Goal: Task Accomplishment & Management: Use online tool/utility

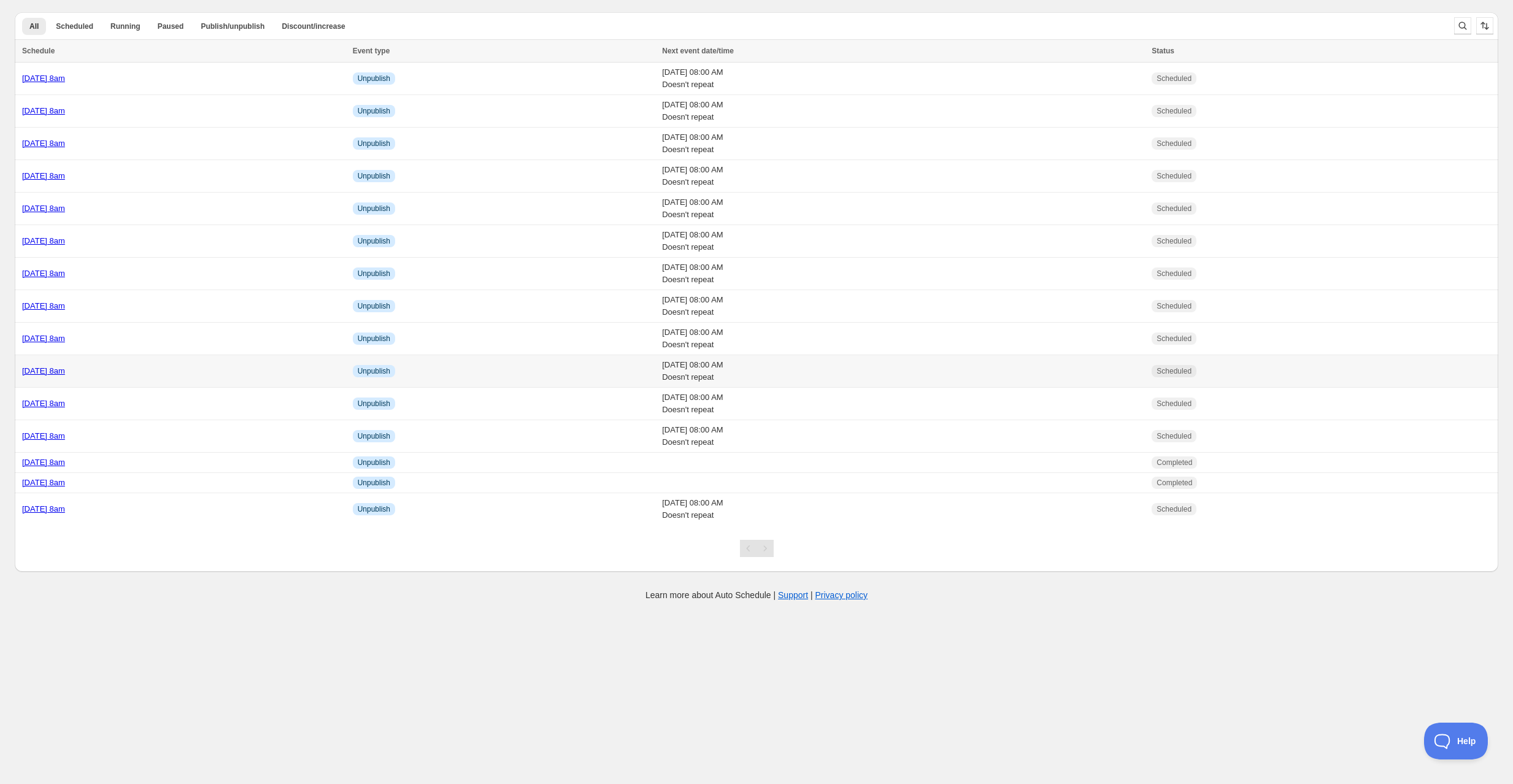
click at [205, 369] on div "[DATE] 8am" at bounding box center [183, 371] width 323 height 12
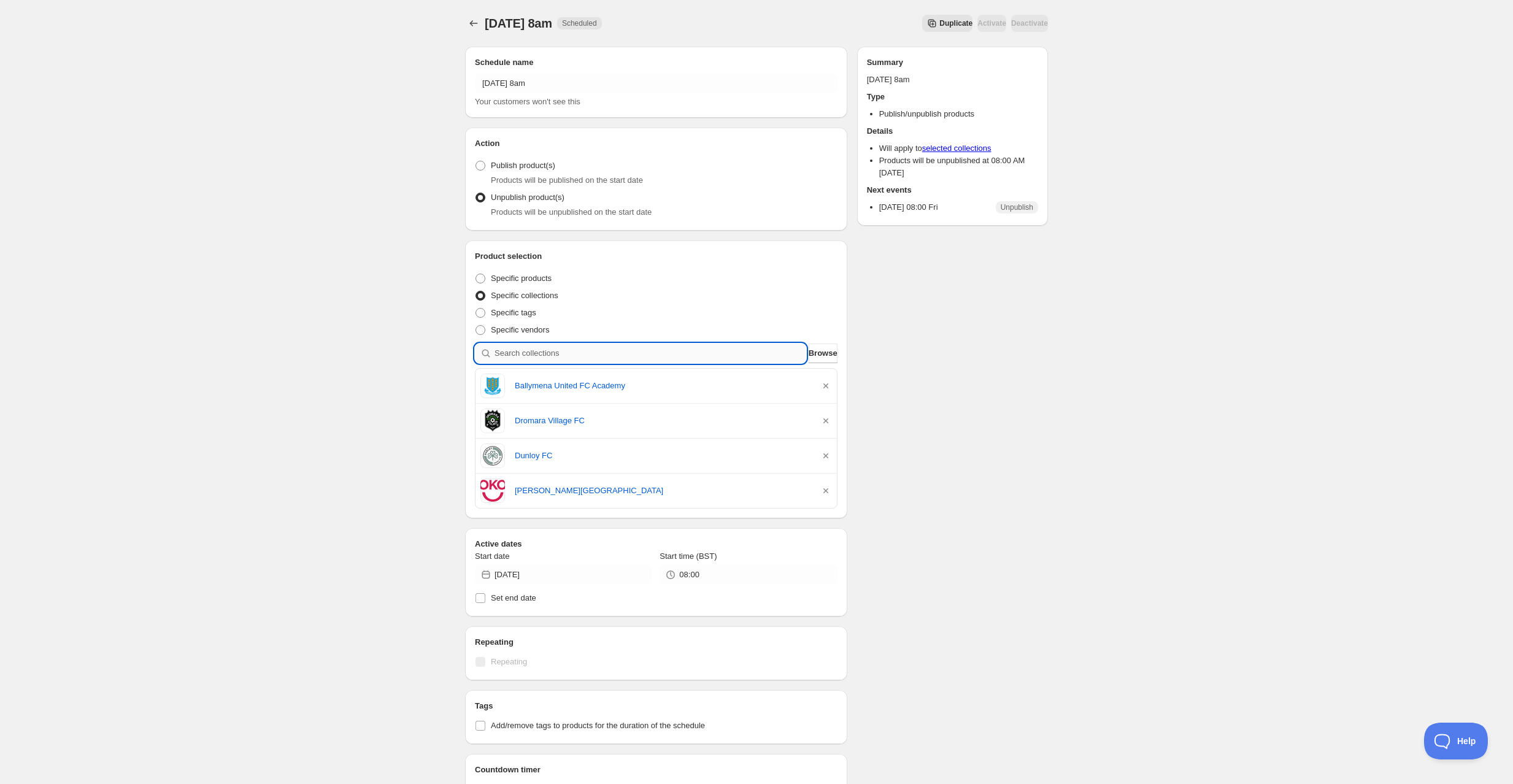
click at [545, 348] on input "search" at bounding box center [650, 353] width 311 height 20
type input "k"
